Goal: Book appointment/travel/reservation

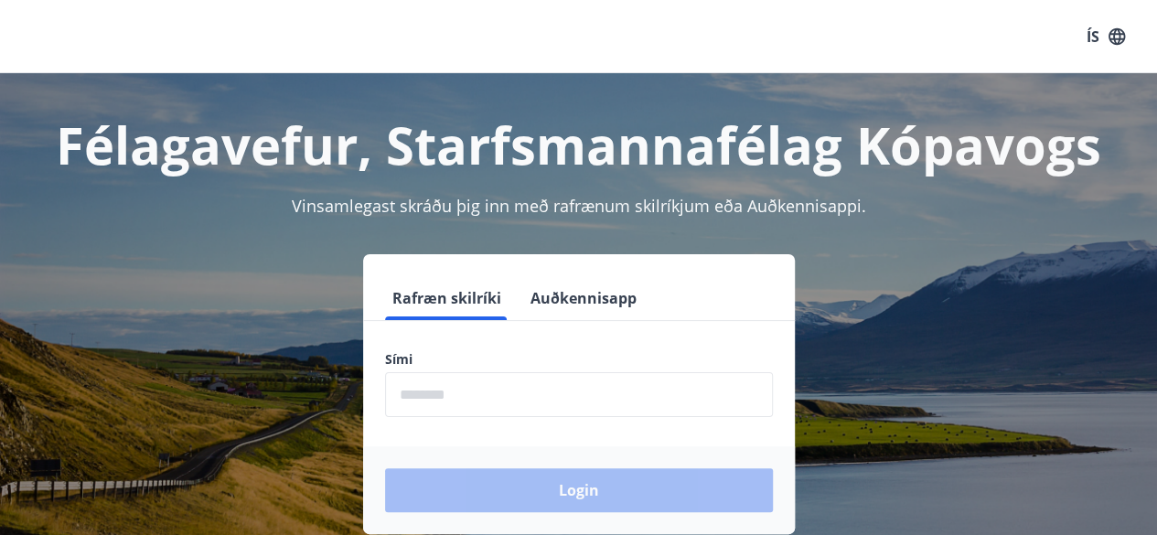
click at [437, 394] on input "phone" at bounding box center [579, 394] width 388 height 45
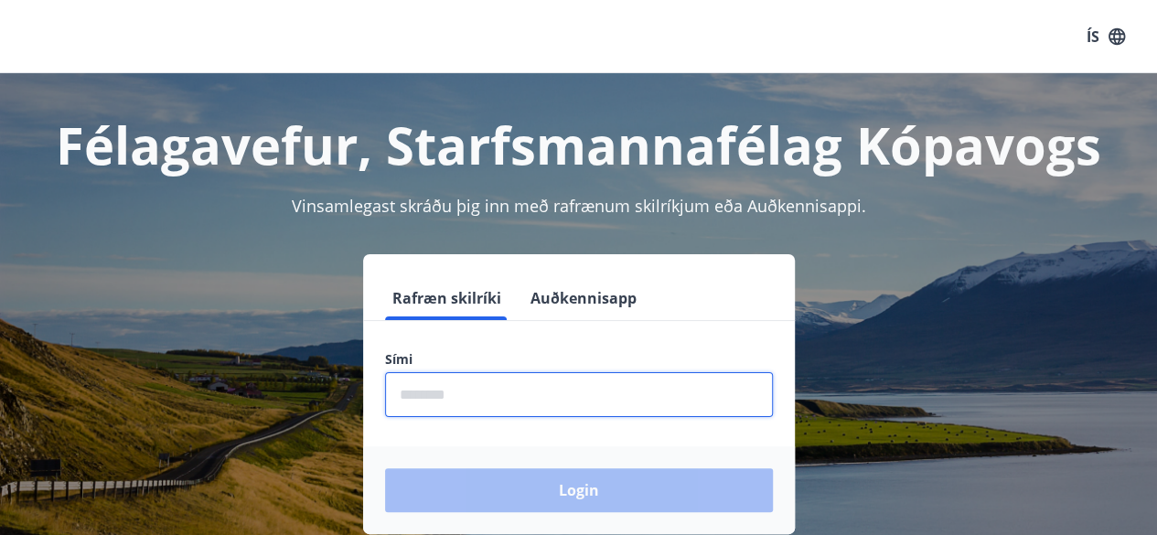
type input "********"
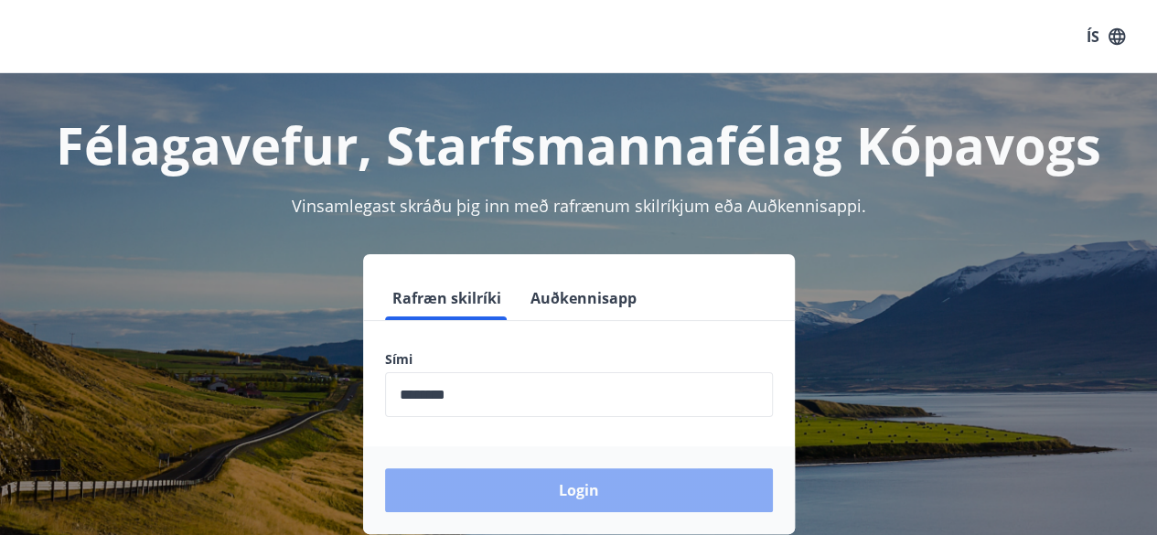
click at [591, 493] on button "Login" at bounding box center [579, 490] width 388 height 44
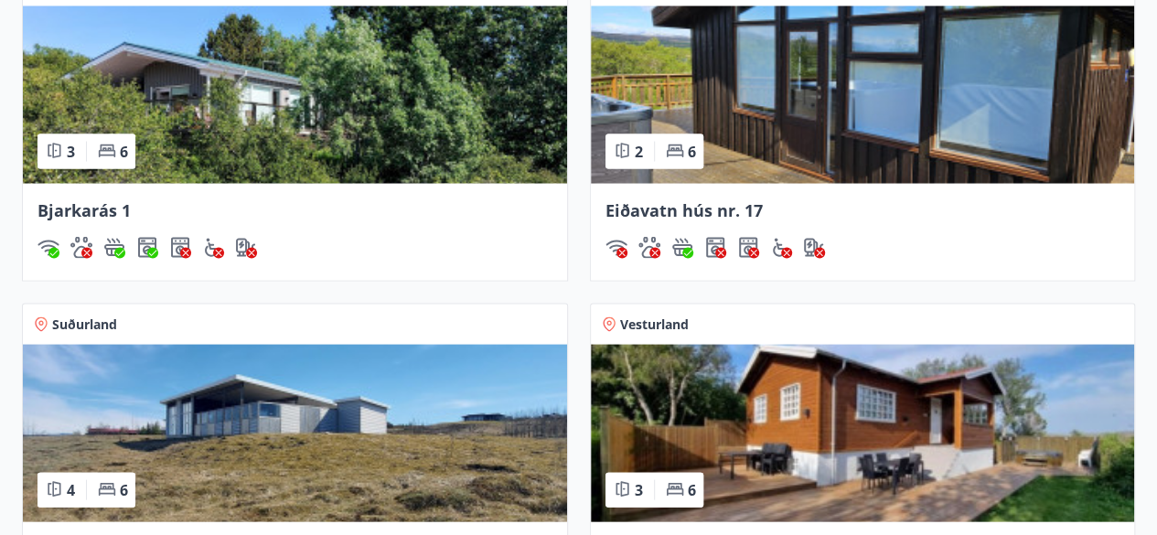
scroll to position [1830, 0]
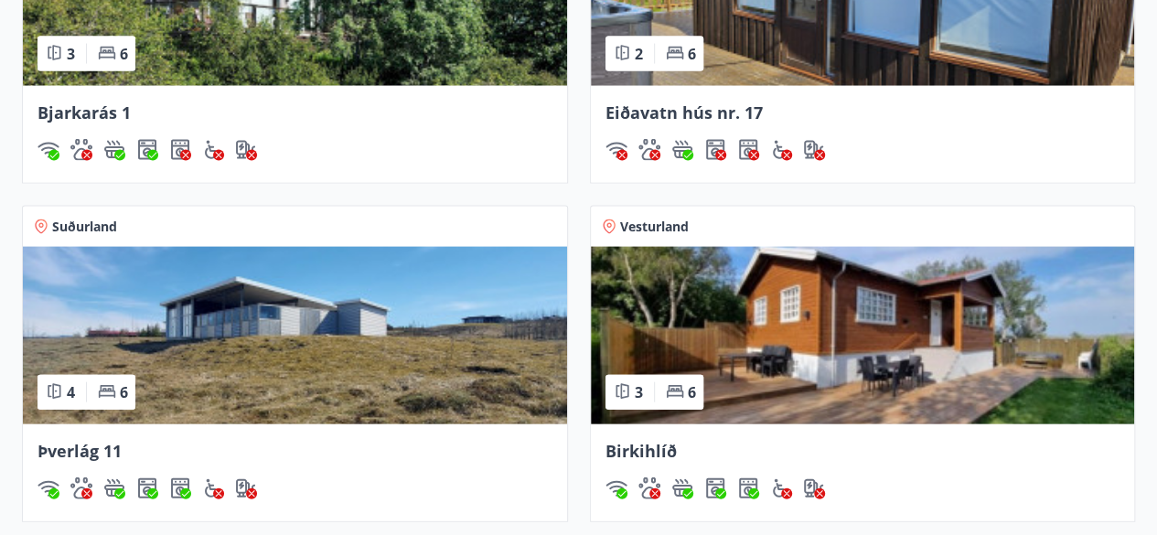
click at [767, 357] on img at bounding box center [863, 336] width 544 height 178
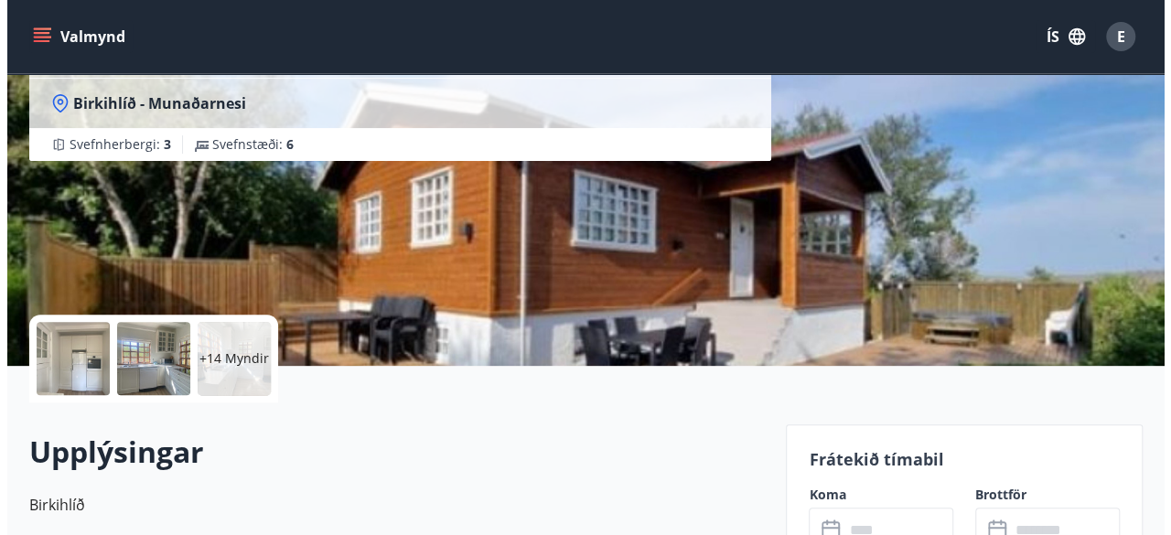
scroll to position [274, 0]
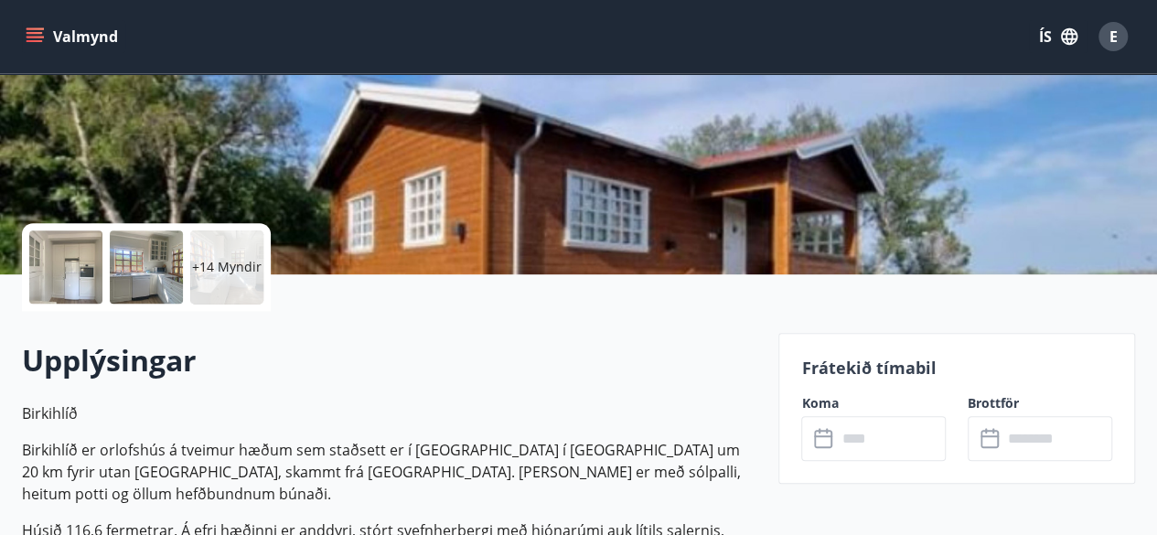
click at [70, 268] on div at bounding box center [65, 267] width 73 height 73
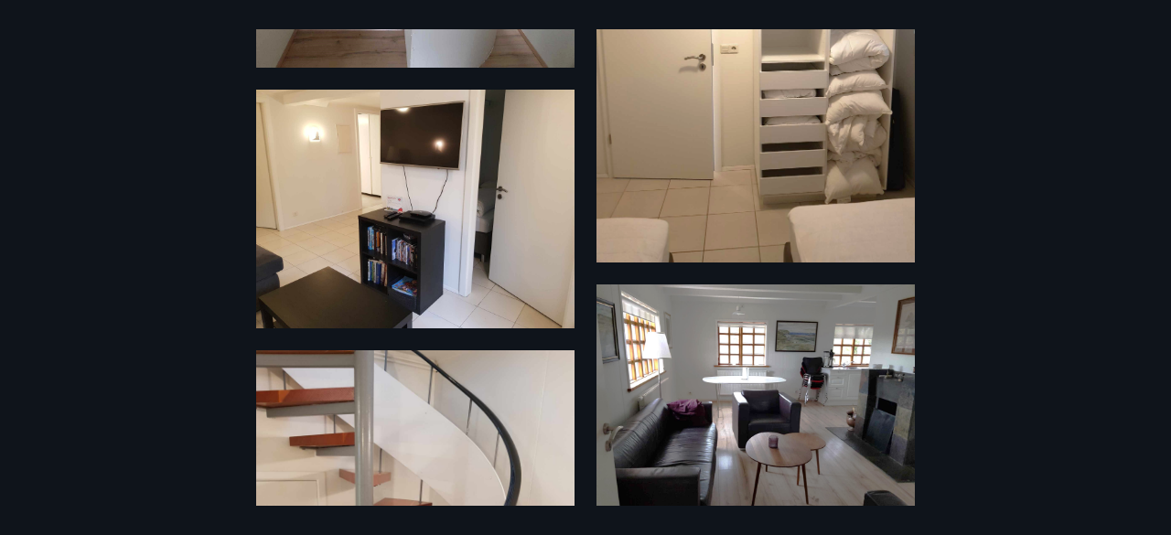
scroll to position [2284, 0]
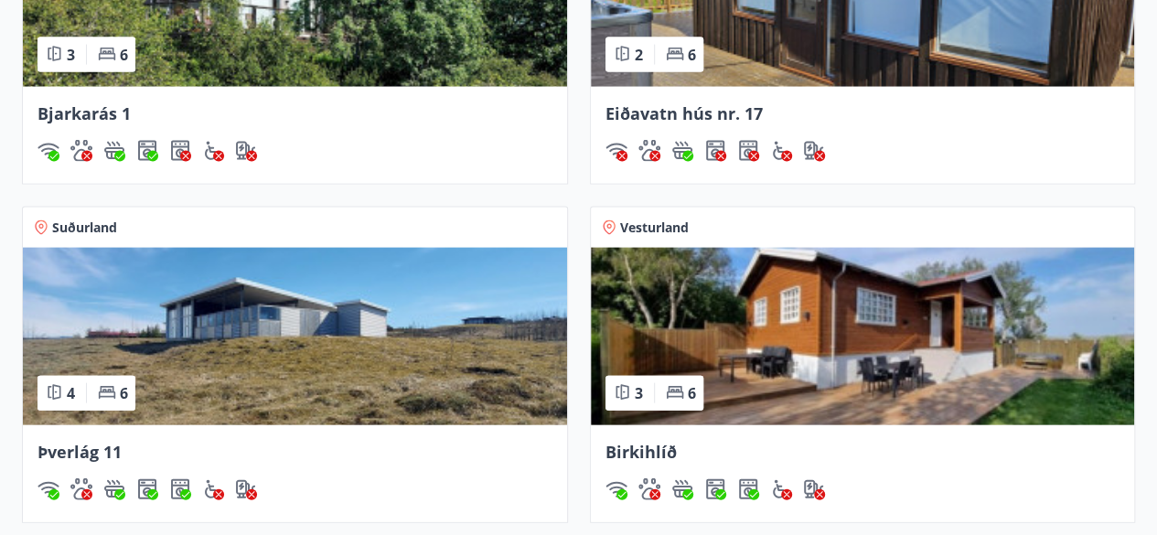
scroll to position [1829, 0]
click at [650, 446] on span "Birkihlíð" at bounding box center [641, 452] width 71 height 22
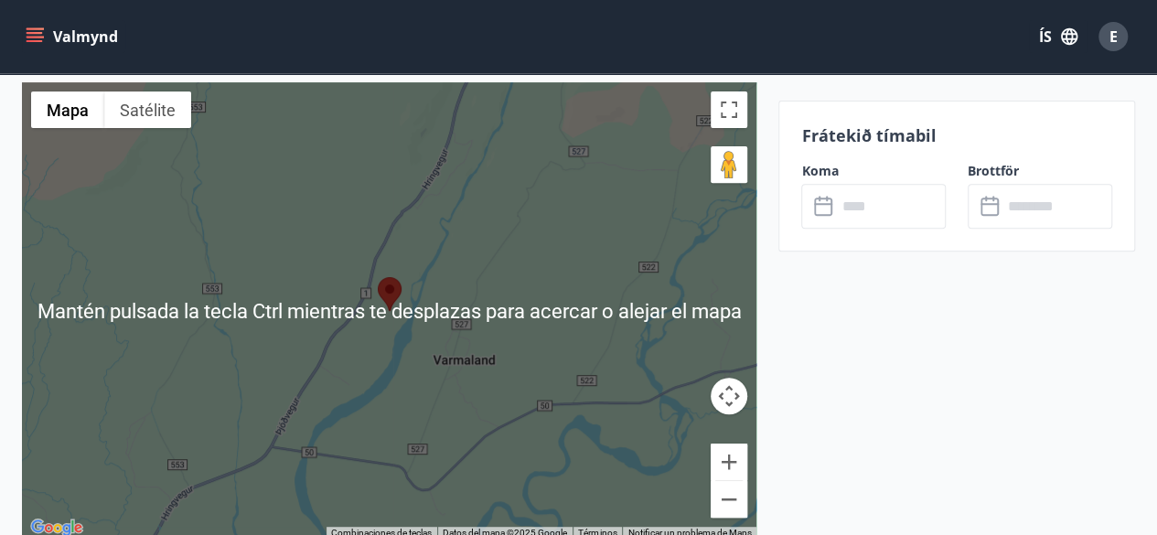
scroll to position [3751, 0]
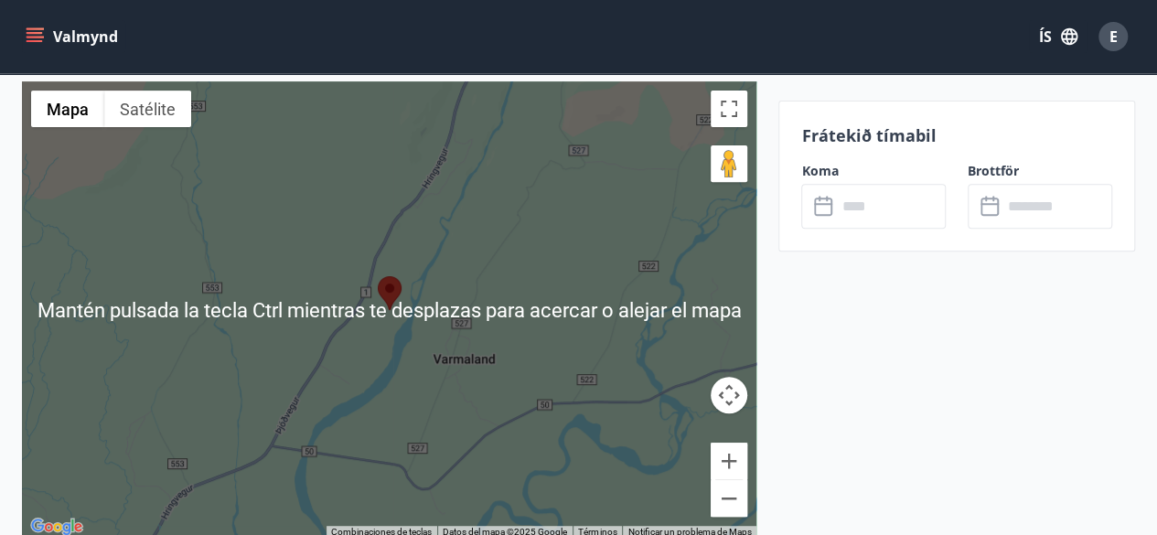
click at [429, 278] on div at bounding box center [389, 309] width 735 height 457
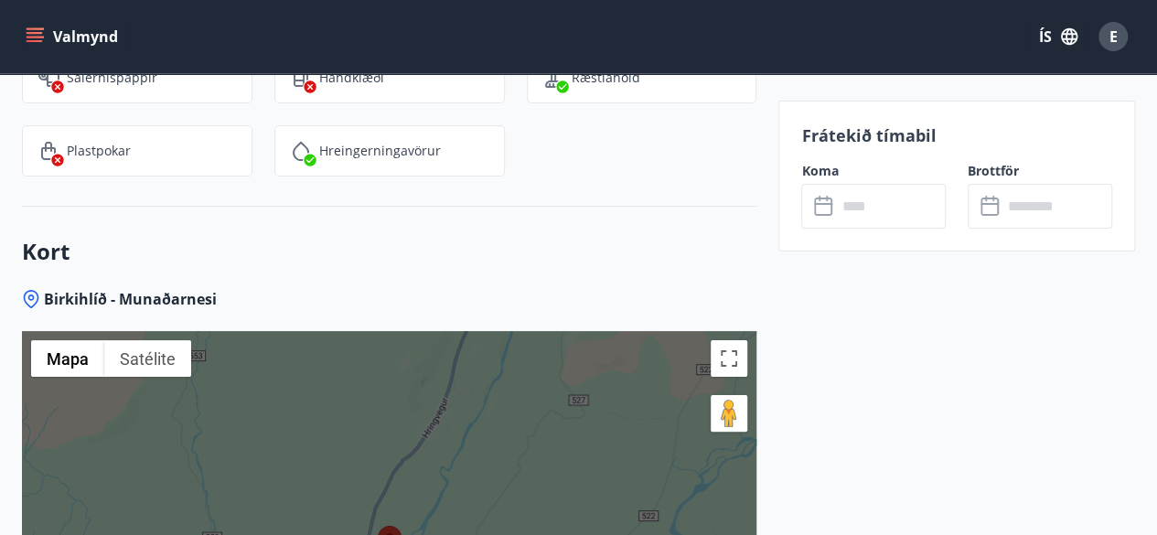
scroll to position [3660, 0]
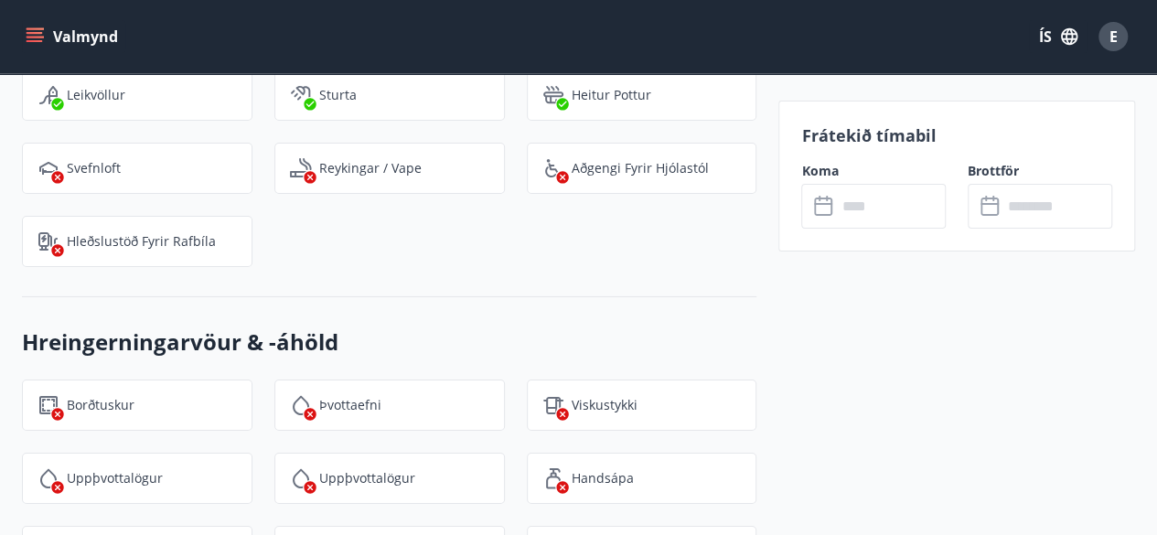
scroll to position [3019, 0]
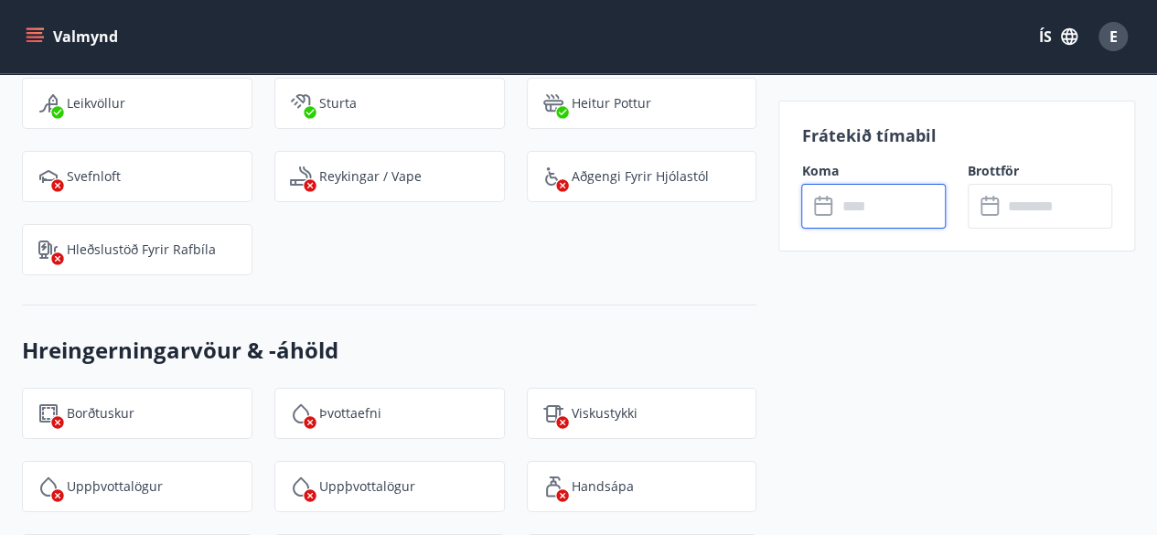
click at [842, 200] on input "text" at bounding box center [891, 206] width 110 height 45
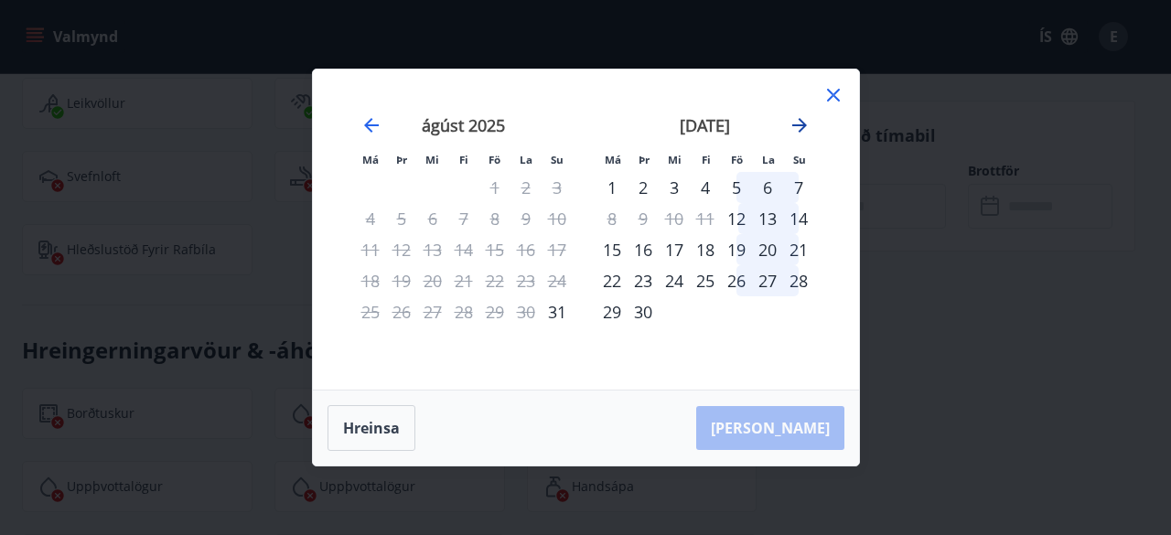
click at [800, 121] on icon "Move forward to switch to the next month." at bounding box center [799, 125] width 15 height 15
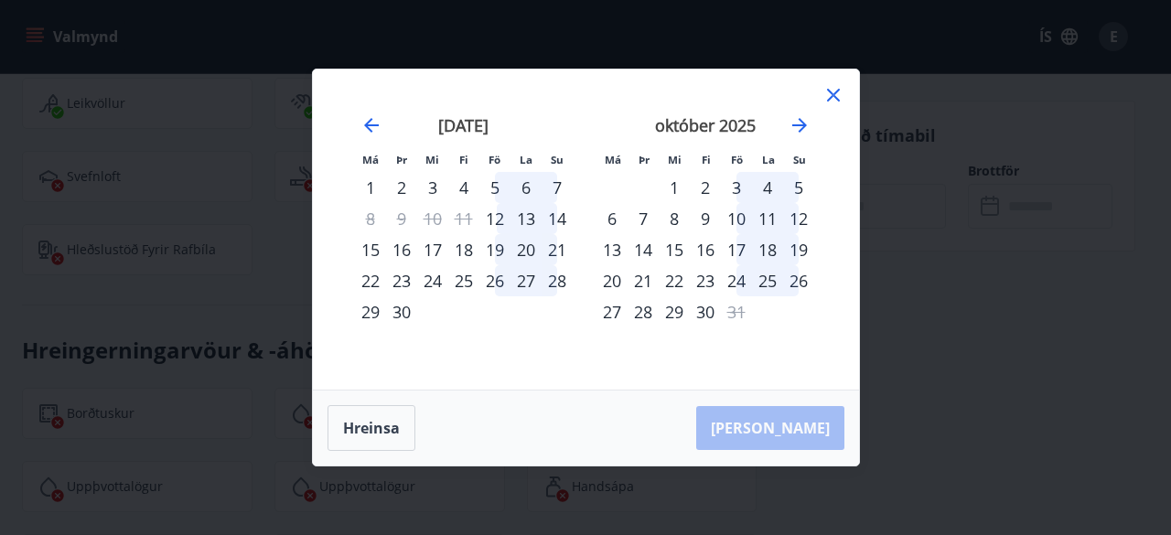
click at [740, 281] on div "24" at bounding box center [736, 280] width 31 height 31
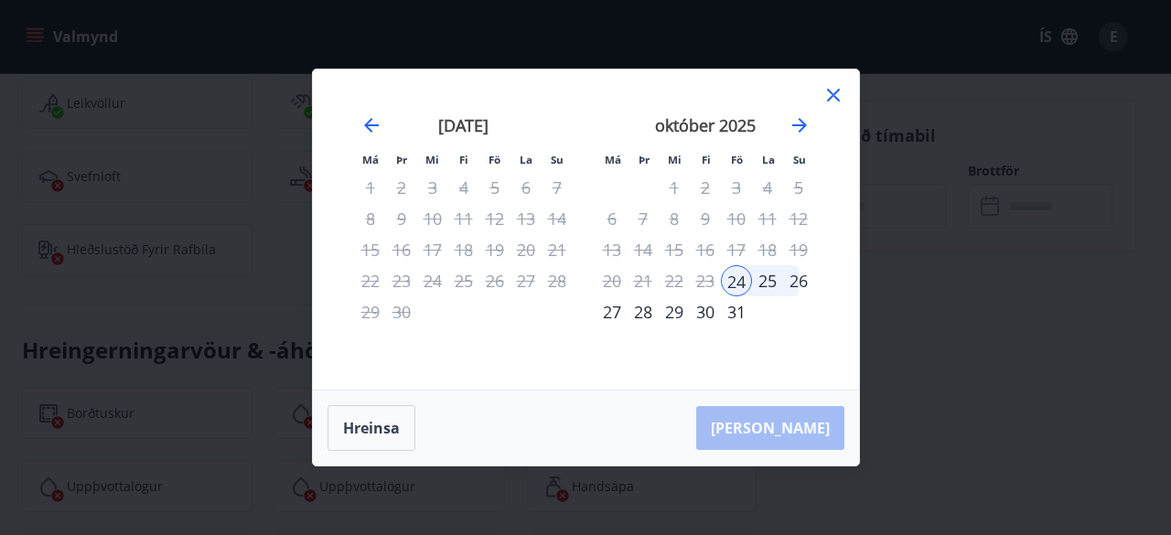
click at [802, 282] on div "26" at bounding box center [798, 280] width 31 height 31
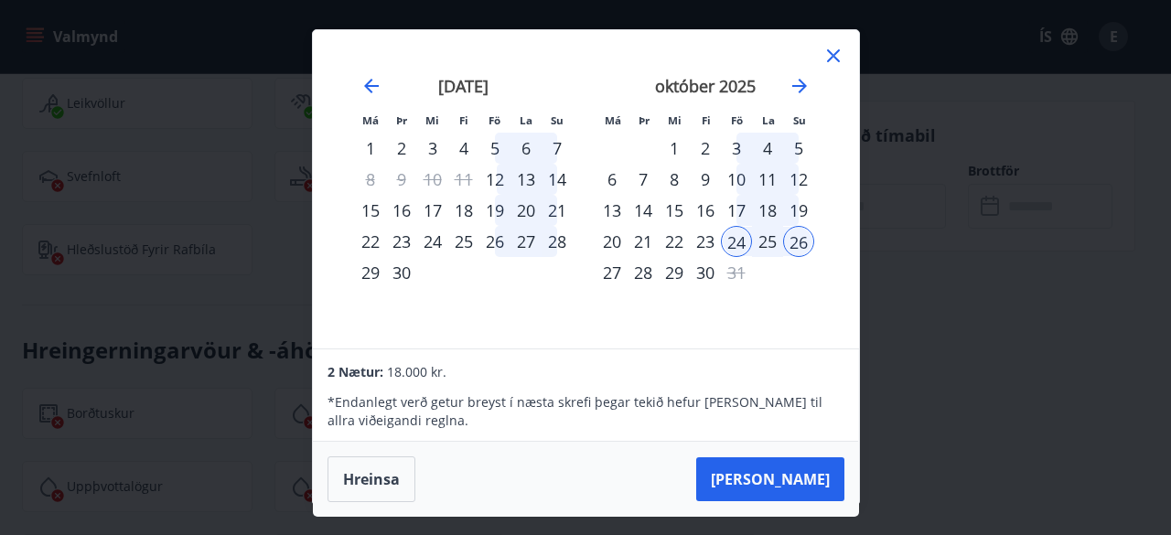
click at [735, 180] on div "10" at bounding box center [736, 179] width 31 height 31
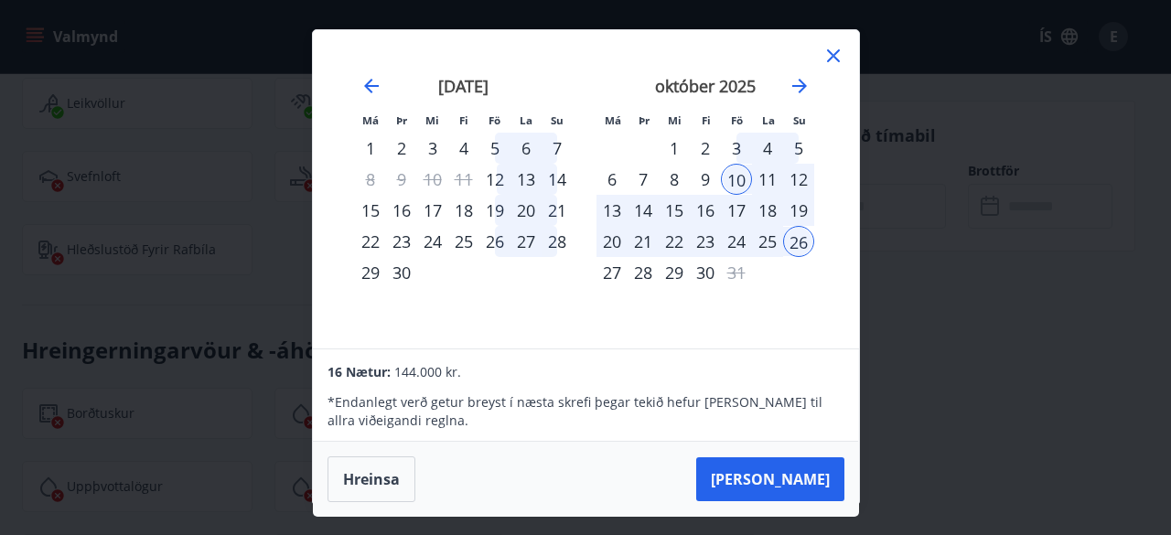
click at [735, 180] on div "10" at bounding box center [736, 179] width 31 height 31
click at [802, 181] on div "12" at bounding box center [798, 179] width 31 height 31
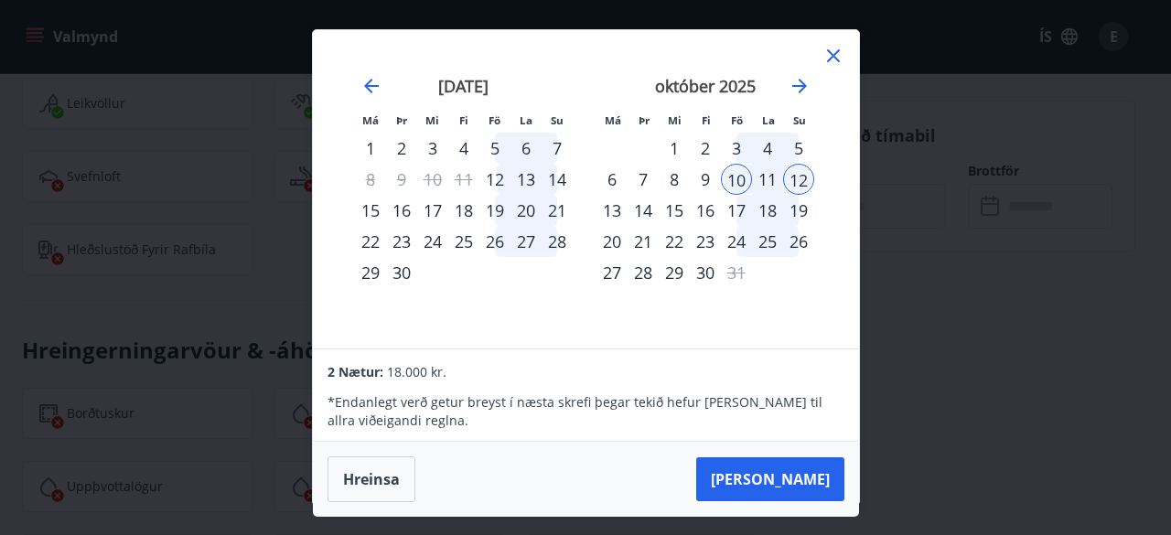
click at [838, 53] on icon at bounding box center [834, 56] width 22 height 22
